Goal: Task Accomplishment & Management: Use online tool/utility

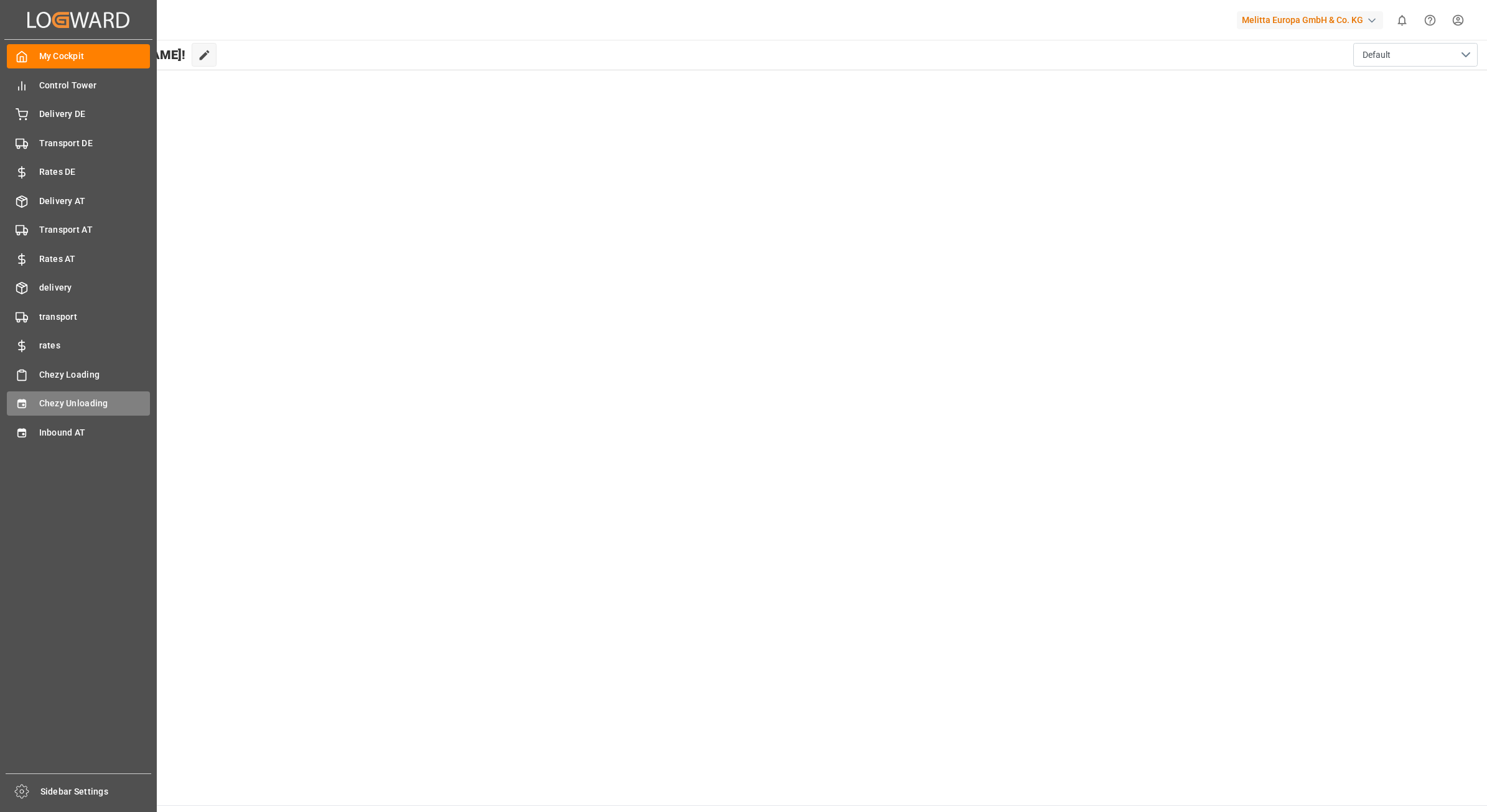
click at [37, 404] on div "Chezy Unloading Chezy Unloading" at bounding box center [78, 403] width 143 height 25
type input "Chezy Unloading"
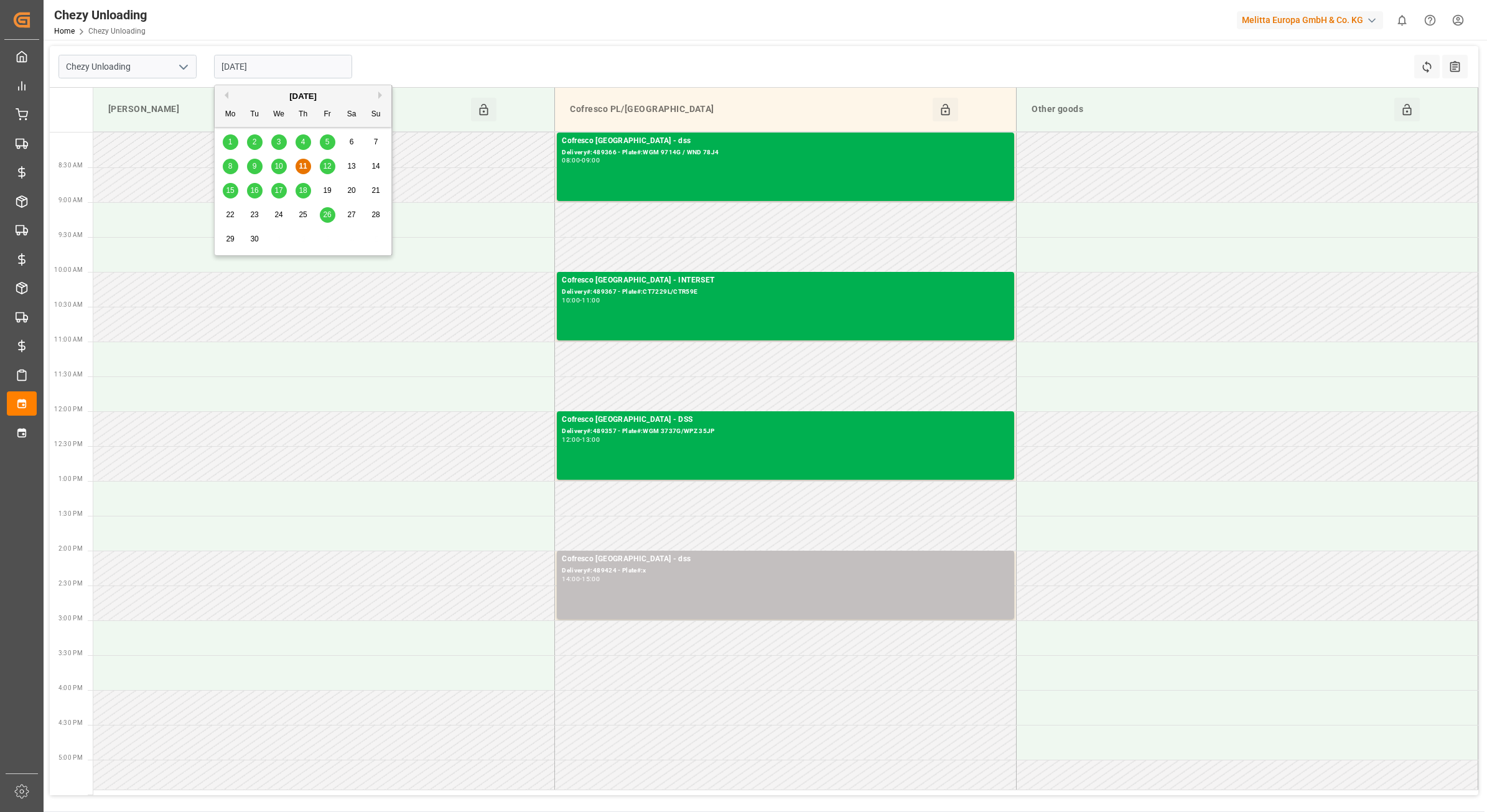
click at [285, 76] on input "[DATE]" at bounding box center [283, 67] width 138 height 24
click at [230, 190] on span "15" at bounding box center [230, 190] width 8 height 9
type input "[DATE]"
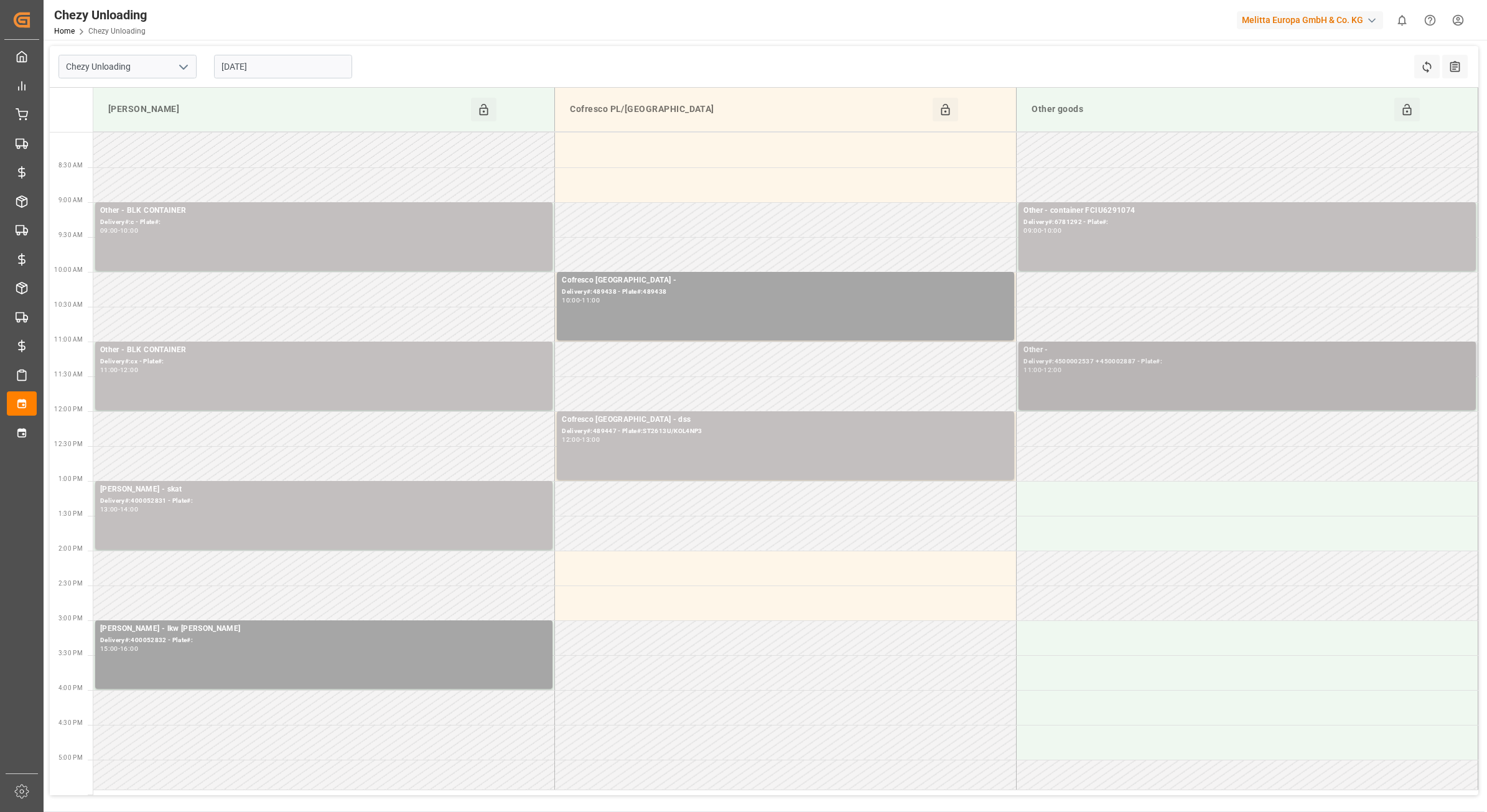
click at [1174, 362] on div "Delivery#:4500002537 + 450002887 - Plate#:" at bounding box center [1247, 361] width 447 height 10
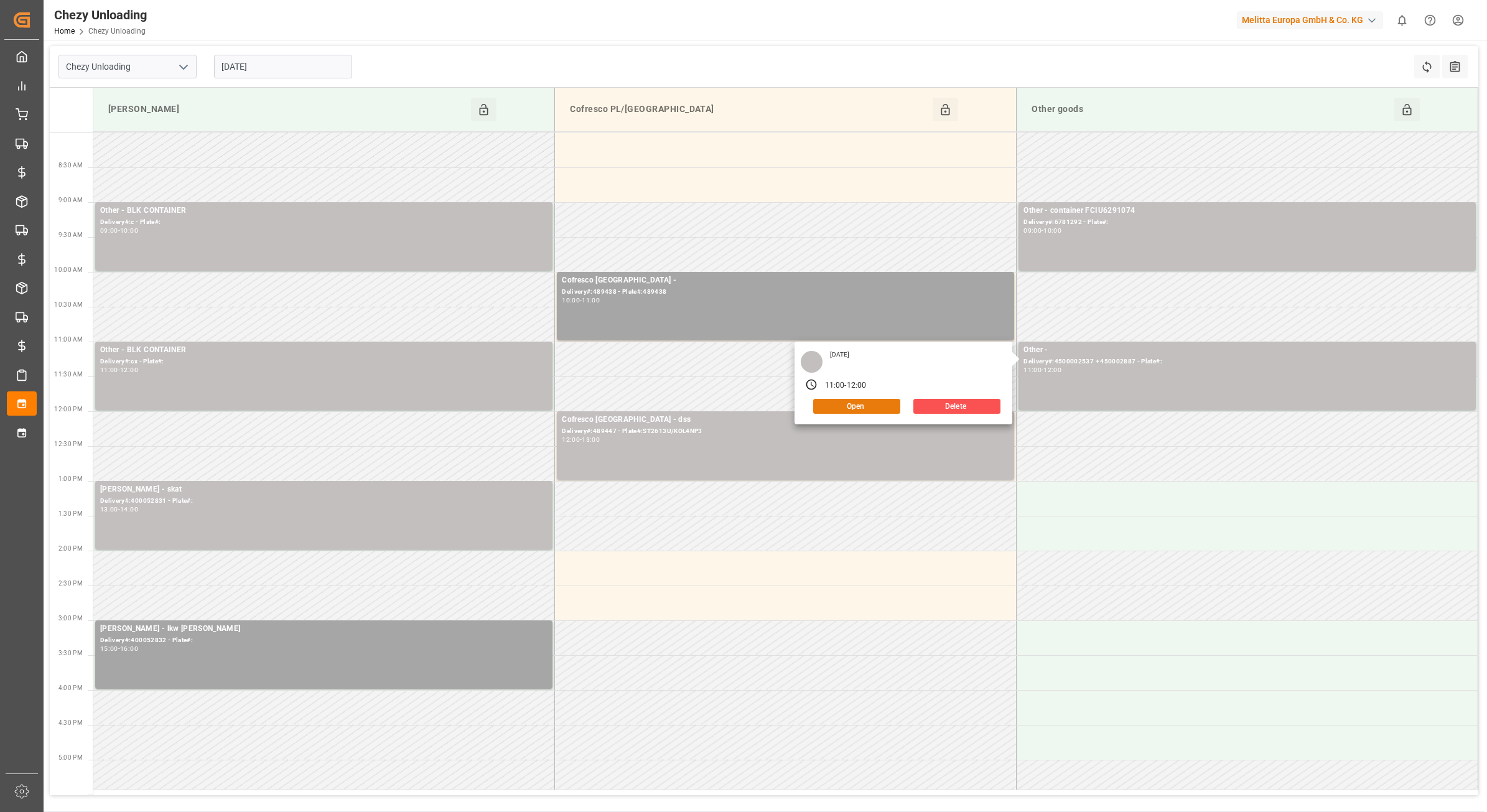
click at [872, 404] on button "Open" at bounding box center [857, 406] width 87 height 15
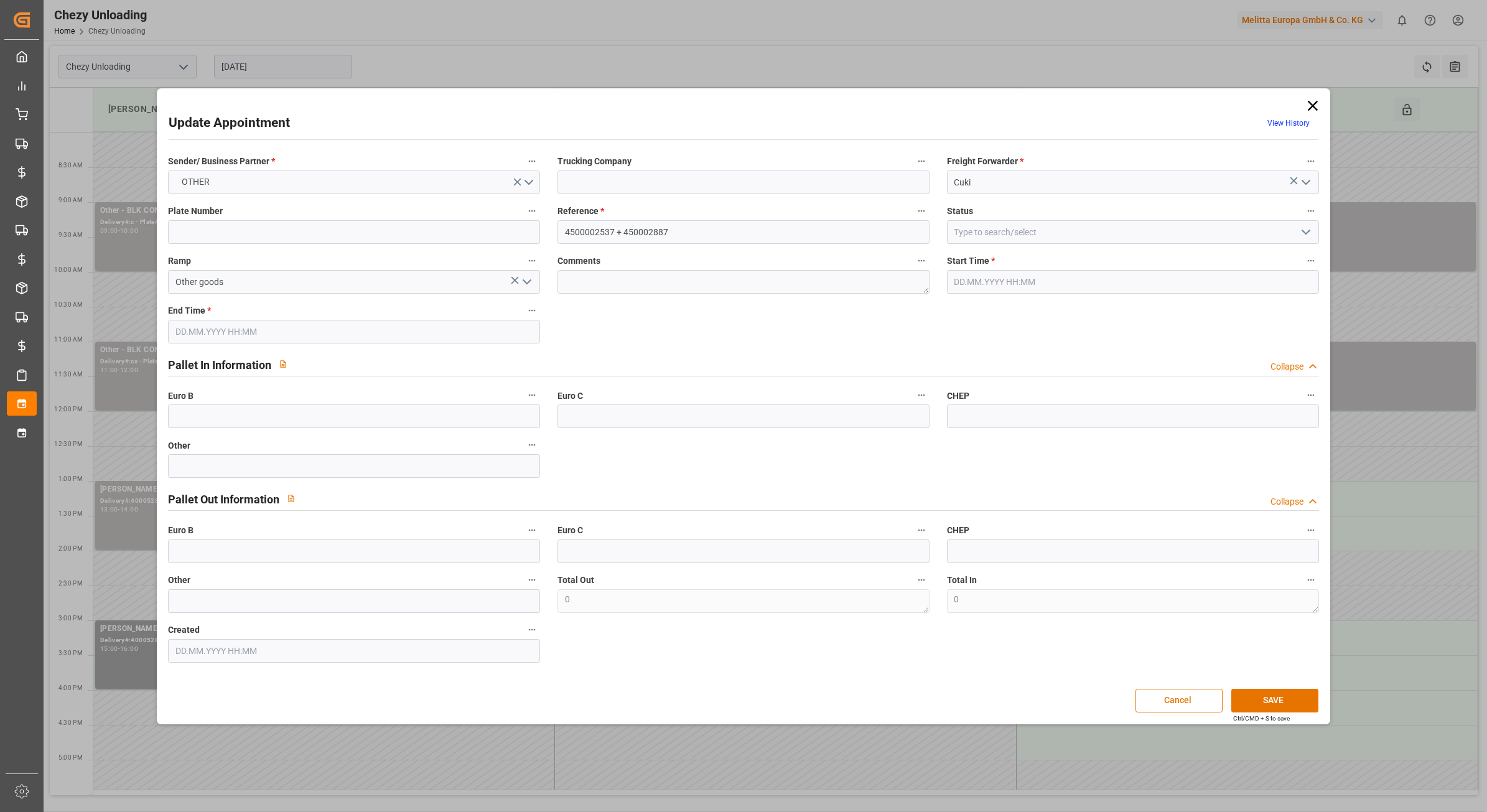
type input "[DATE] 11:00"
type input "[DATE] 12:00"
type input "[DATE] 15:22"
click at [1307, 107] on icon at bounding box center [1313, 105] width 17 height 17
